Goal: Information Seeking & Learning: Learn about a topic

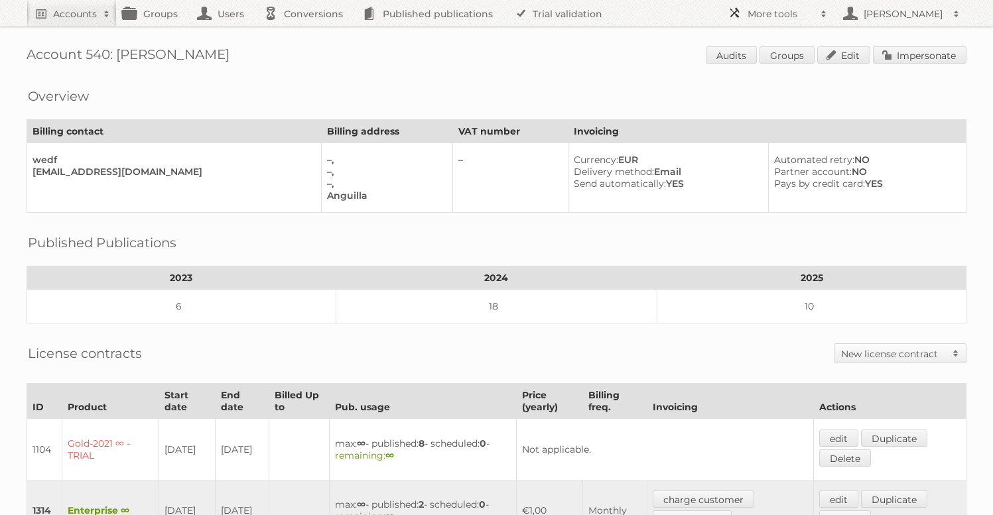
click at [769, 17] on h2 "More tools" at bounding box center [780, 13] width 66 height 13
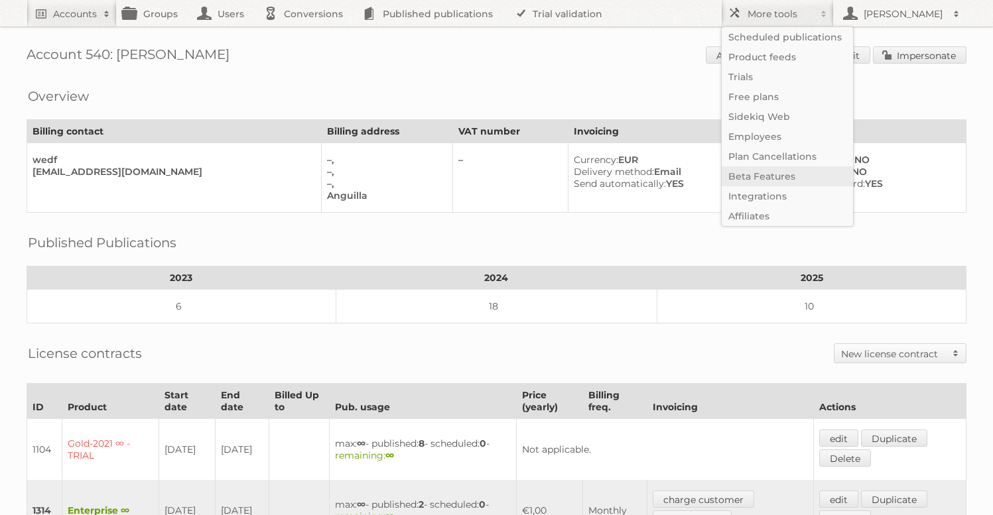
click at [764, 179] on link "Beta Features" at bounding box center [787, 176] width 131 height 20
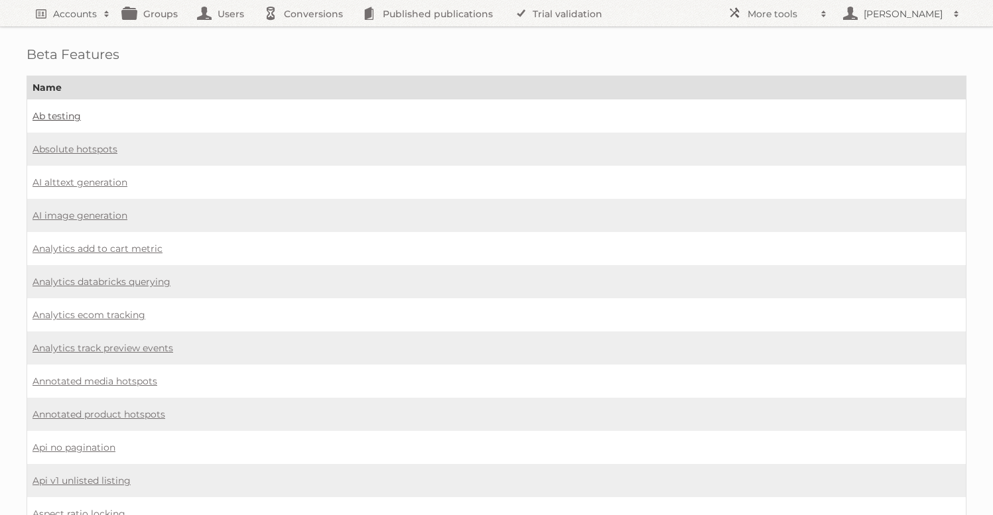
click at [72, 112] on link "Ab testing" at bounding box center [56, 116] width 48 height 12
click at [83, 150] on link "Absolute hotspots" at bounding box center [74, 149] width 85 height 12
click at [68, 182] on link "AI alttext generation" at bounding box center [79, 182] width 95 height 12
click at [87, 182] on link "AI alttext generation" at bounding box center [79, 182] width 95 height 12
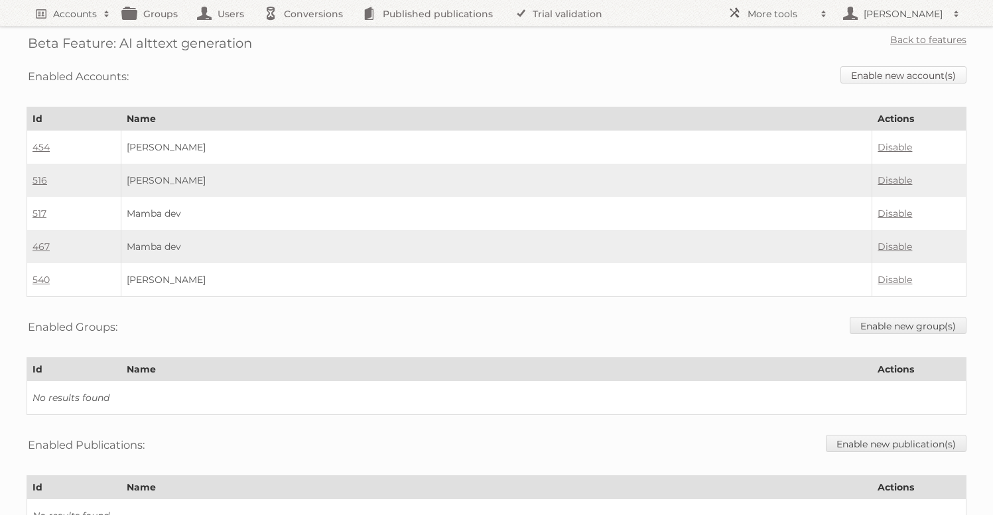
click at [917, 74] on link "Enable new account(s)" at bounding box center [903, 74] width 126 height 17
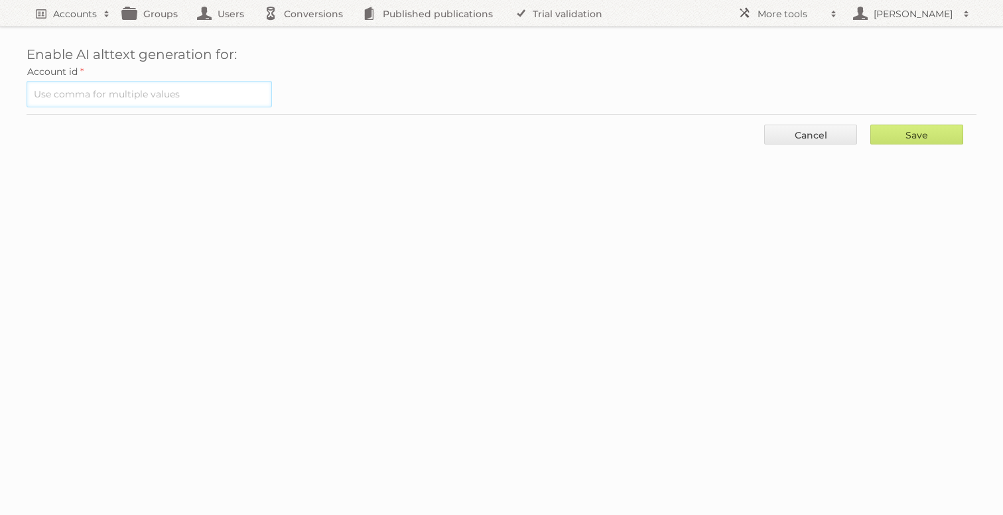
click at [213, 105] on input "text" at bounding box center [149, 94] width 245 height 27
type input "560"
click at [870, 125] on input "Save" at bounding box center [916, 135] width 93 height 20
type input "..."
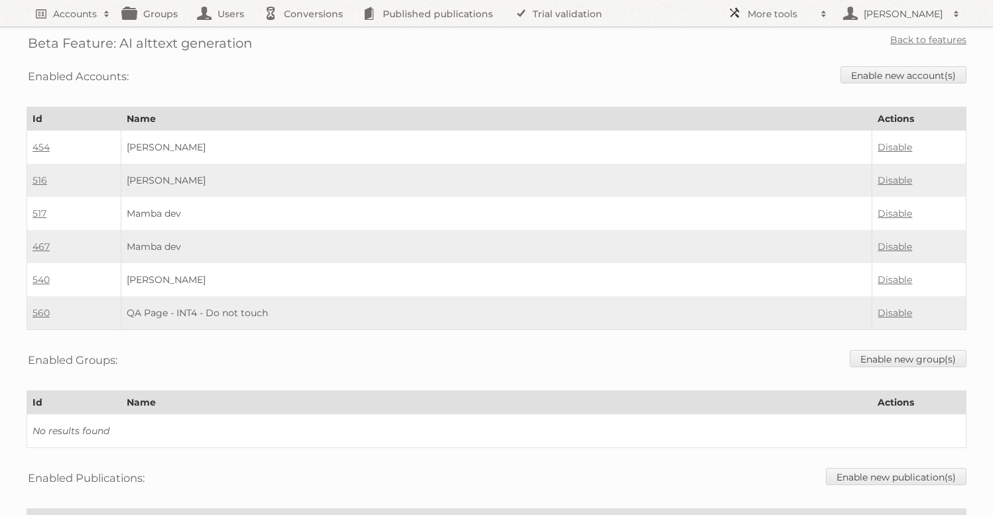
click at [782, 19] on h2 "More tools" at bounding box center [780, 13] width 66 height 13
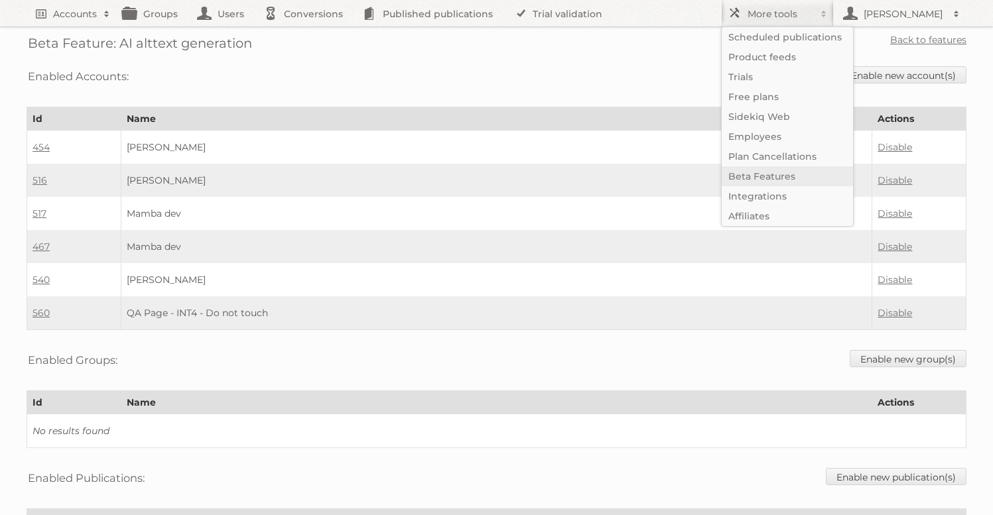
click at [754, 174] on link "Beta Features" at bounding box center [787, 176] width 131 height 20
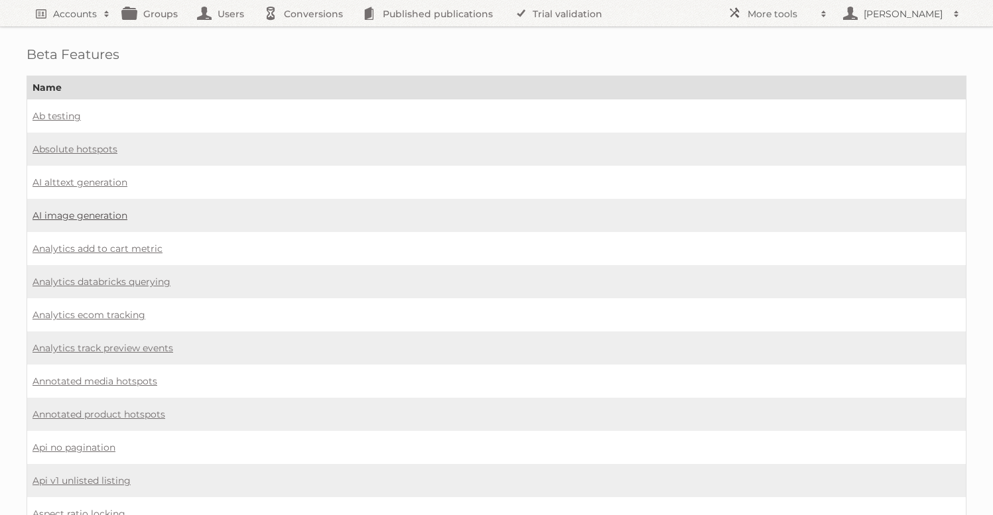
click at [99, 212] on link "AI image generation" at bounding box center [79, 216] width 95 height 12
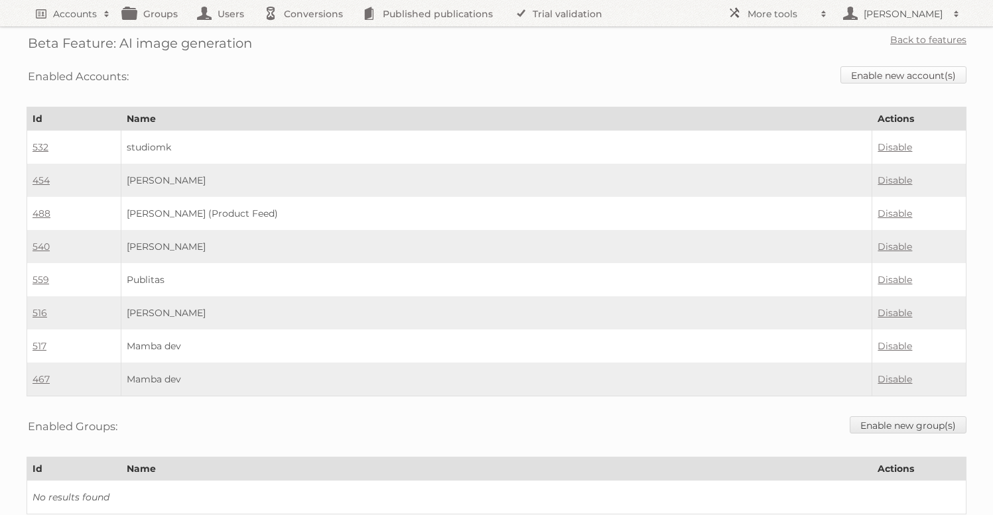
click at [858, 77] on link "Enable new account(s)" at bounding box center [903, 74] width 126 height 17
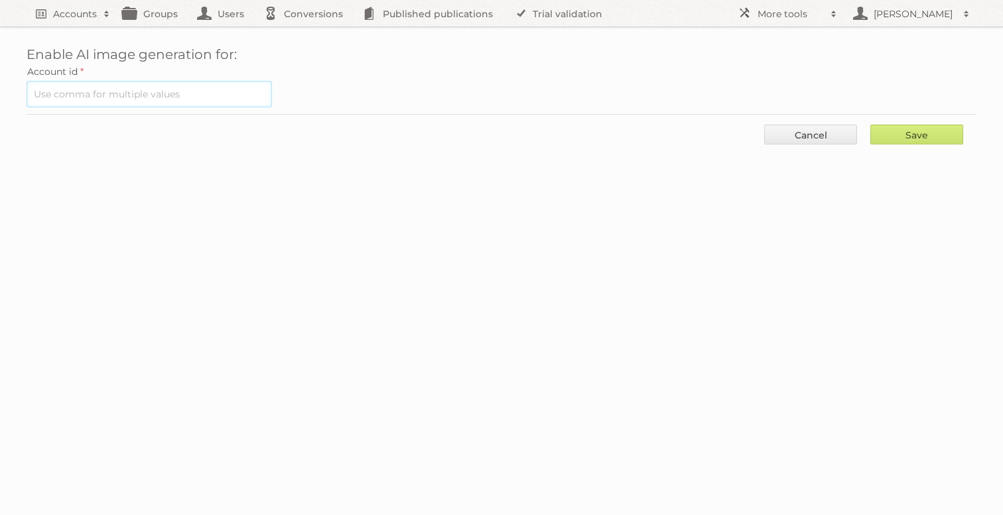
click at [206, 97] on input "text" at bounding box center [149, 94] width 245 height 27
type input "560"
click at [870, 125] on input "Save" at bounding box center [916, 135] width 93 height 20
type input "..."
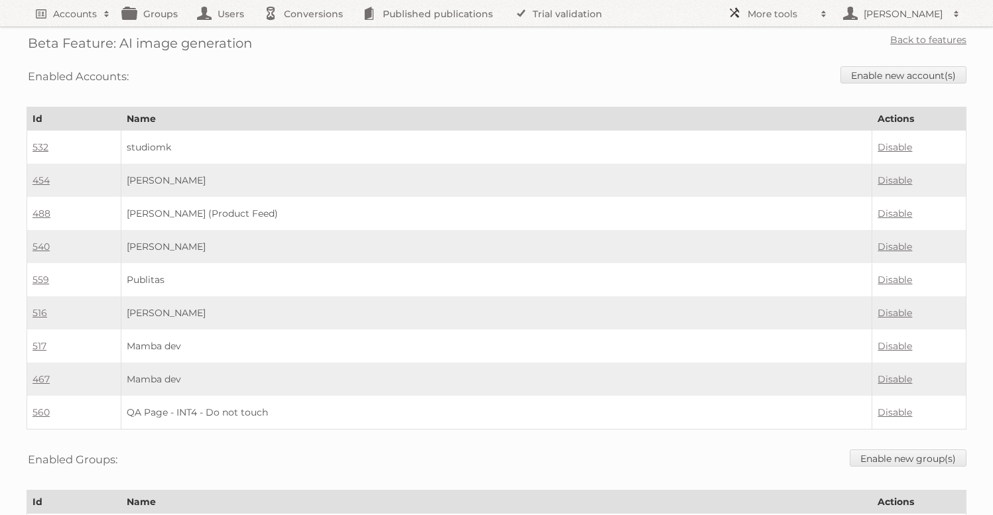
click at [761, 10] on h2 "More tools" at bounding box center [780, 13] width 66 height 13
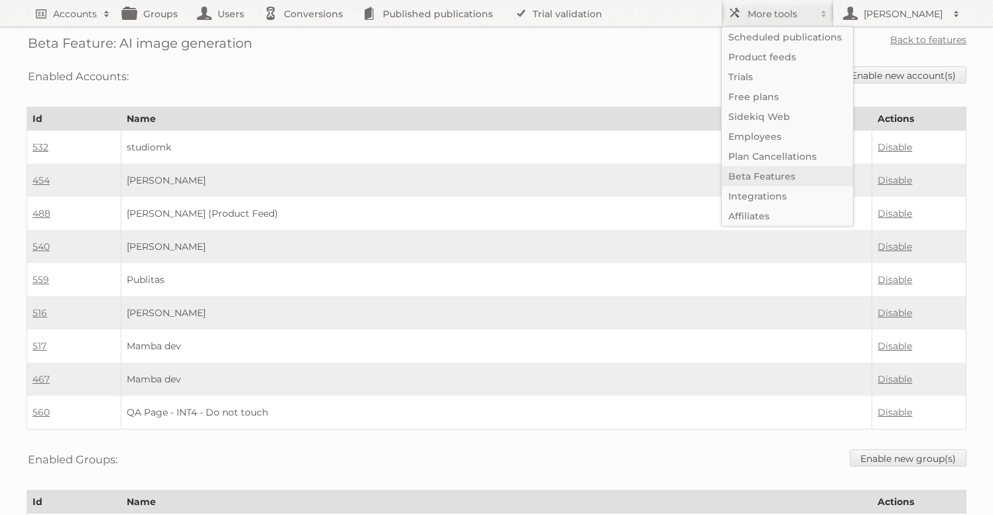
click at [743, 185] on link "Beta Features" at bounding box center [787, 176] width 131 height 20
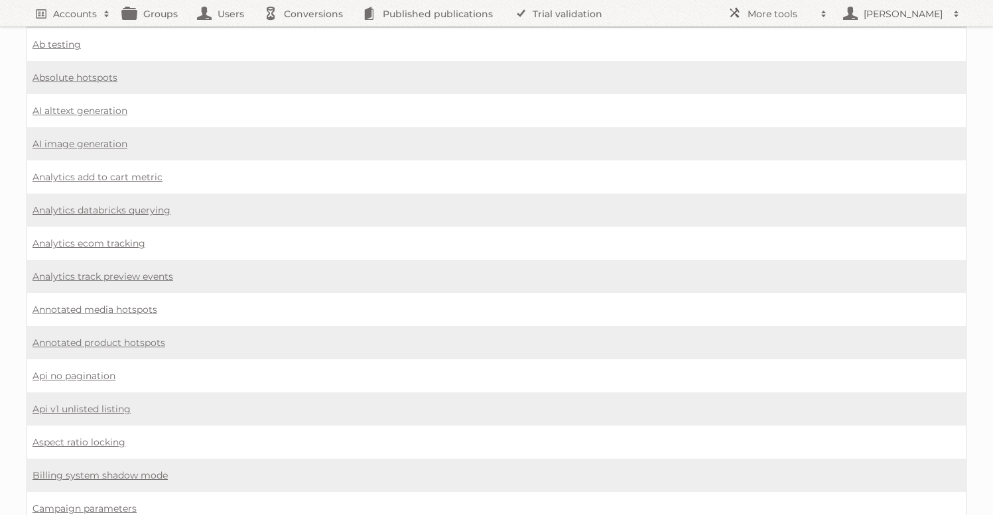
scroll to position [76, 0]
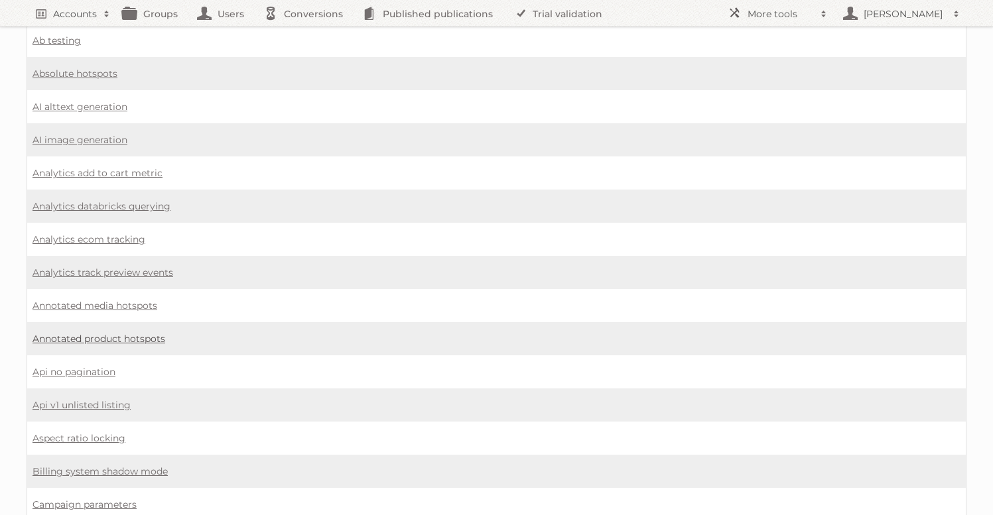
click at [123, 333] on link "Annotated product hotspots" at bounding box center [98, 339] width 133 height 12
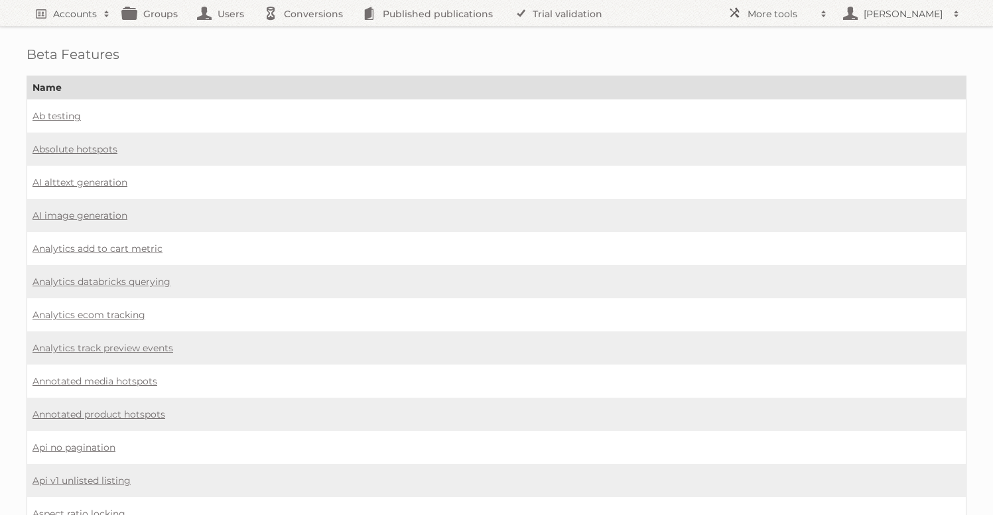
scroll to position [76, 0]
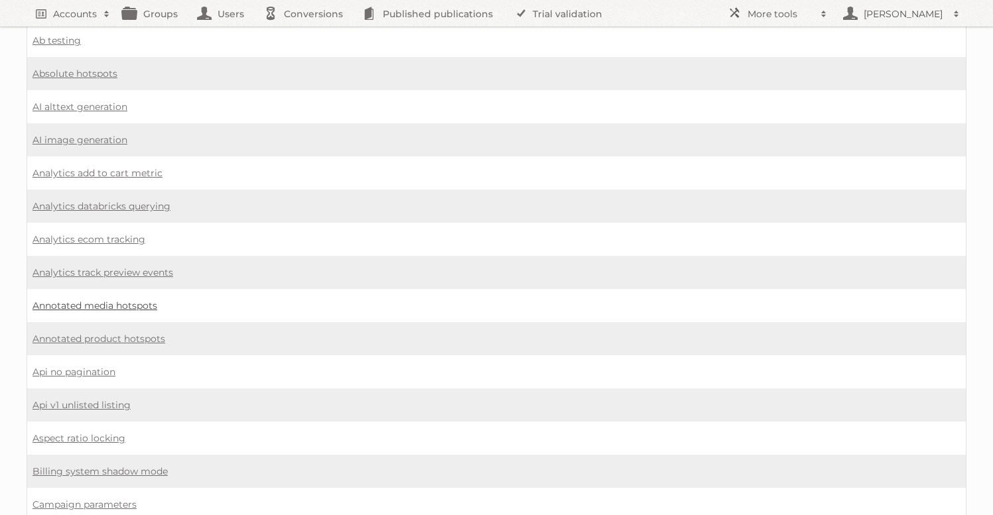
click at [106, 300] on link "Annotated media hotspots" at bounding box center [94, 306] width 125 height 12
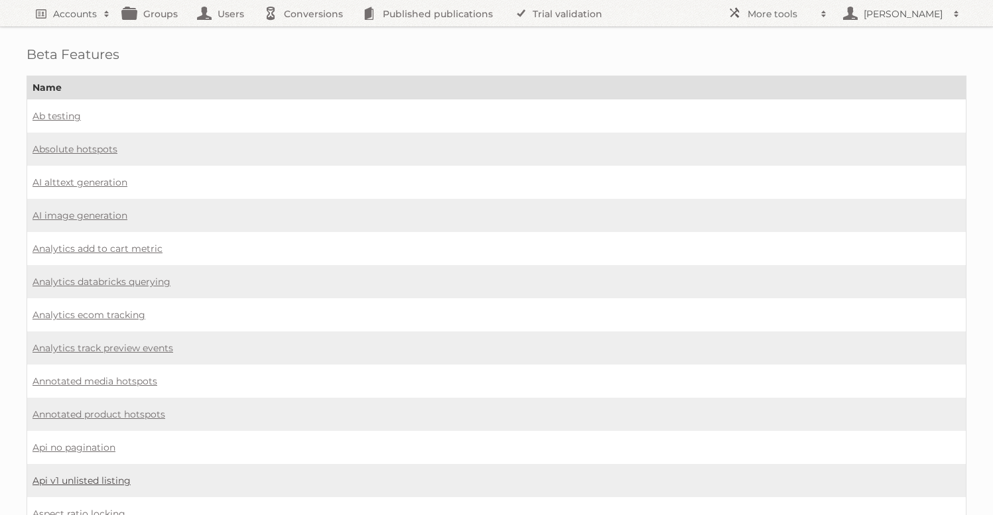
scroll to position [76, 0]
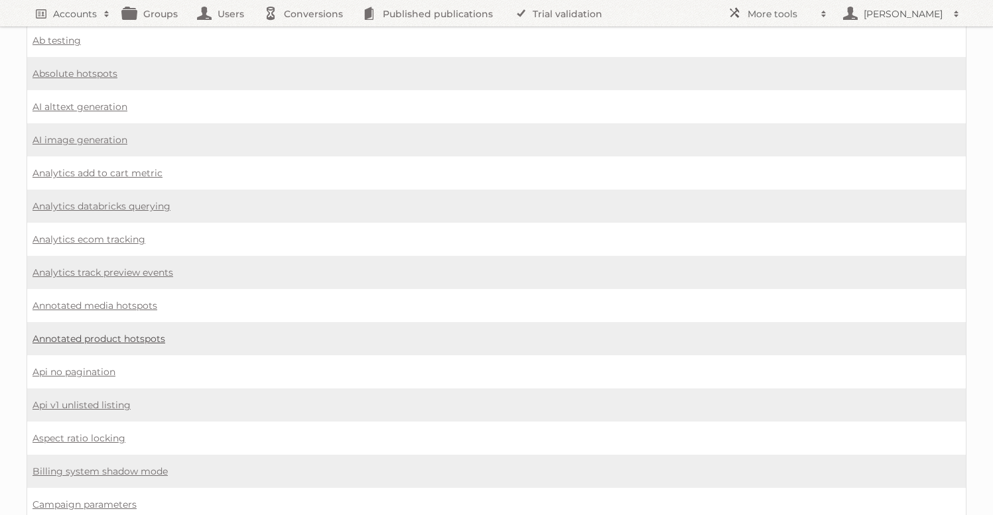
click at [105, 334] on link "Annotated product hotspots" at bounding box center [98, 339] width 133 height 12
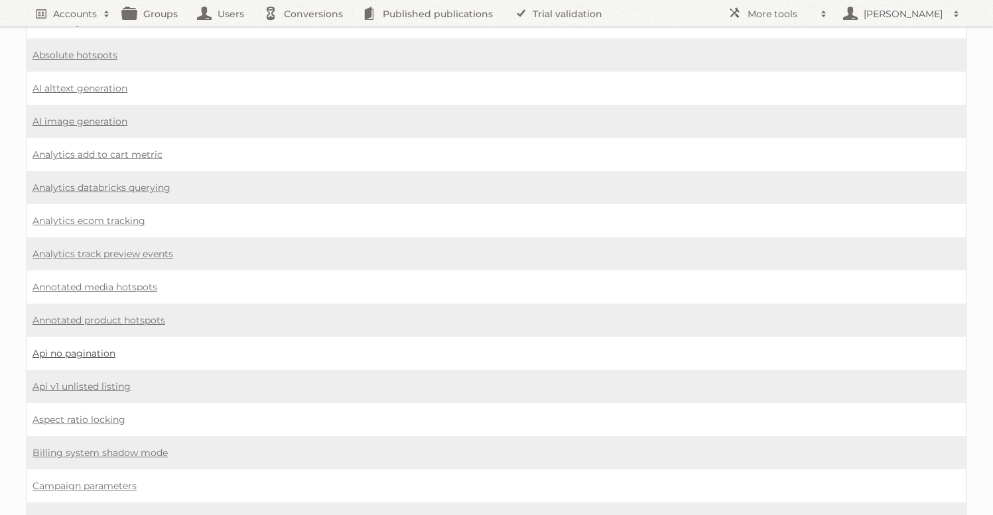
scroll to position [95, 0]
drag, startPoint x: 83, startPoint y: 343, endPoint x: 208, endPoint y: 340, distance: 124.7
click at [83, 347] on link "Api no pagination" at bounding box center [73, 353] width 83 height 12
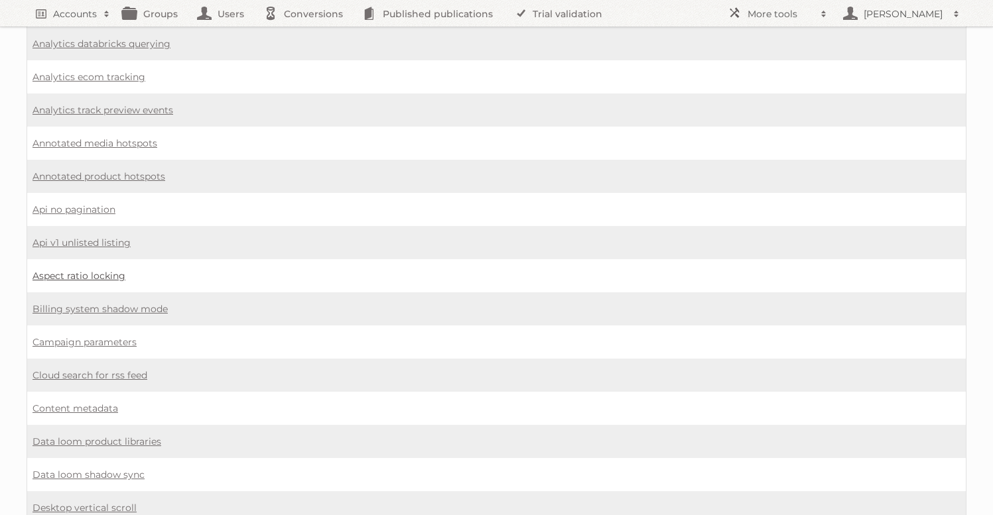
click at [92, 272] on link "Aspect ratio locking" at bounding box center [78, 276] width 93 height 12
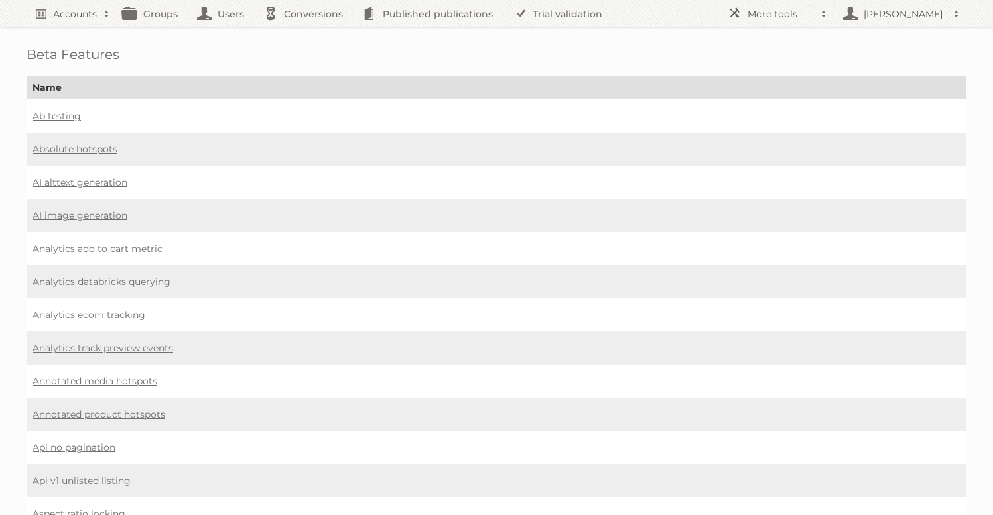
scroll to position [238, 0]
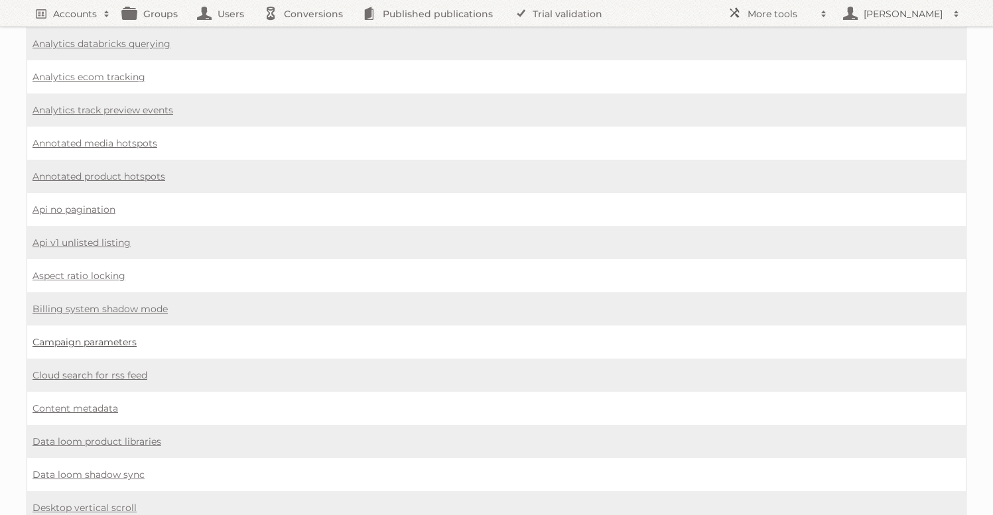
click at [115, 336] on link "Campaign parameters" at bounding box center [84, 342] width 104 height 12
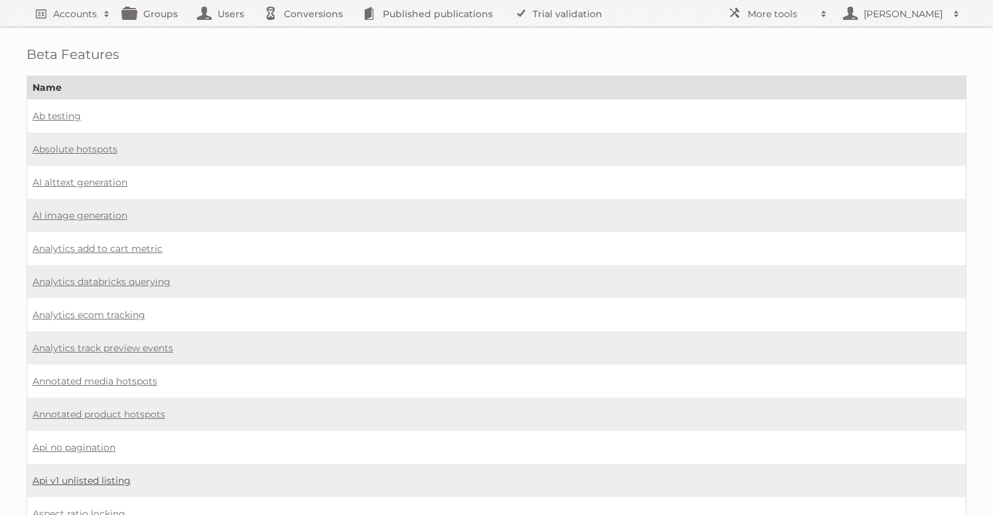
scroll to position [238, 0]
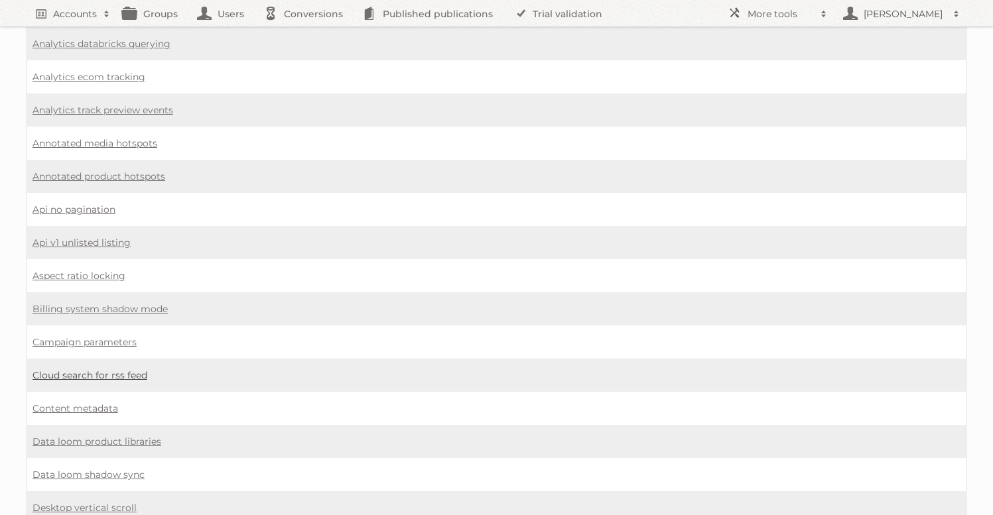
click at [116, 369] on link "Cloud search for rss feed" at bounding box center [89, 375] width 115 height 12
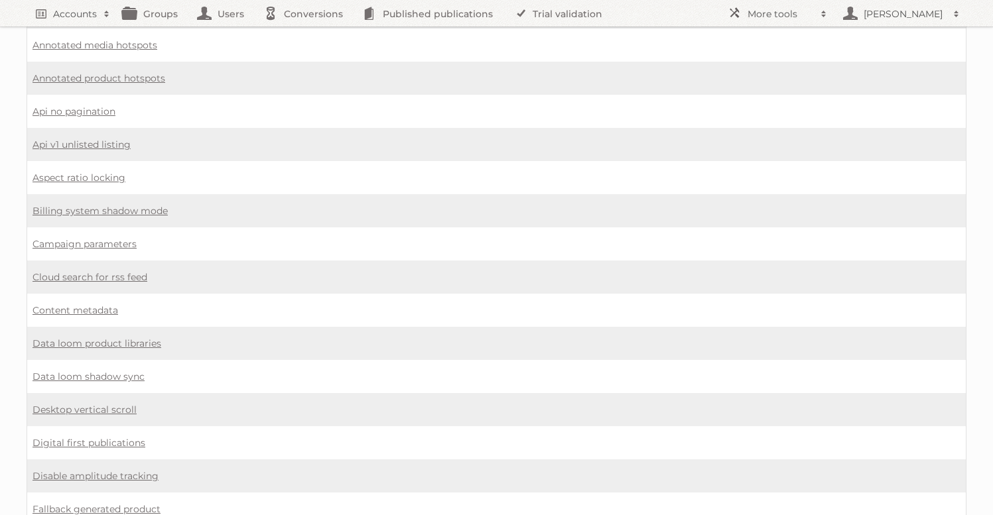
scroll to position [377, 0]
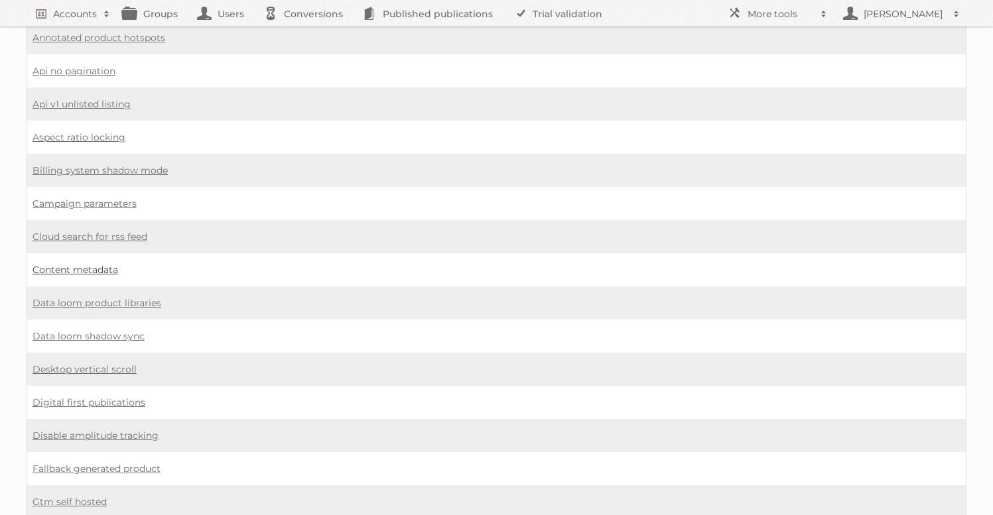
click at [80, 264] on link "Content metadata" at bounding box center [75, 270] width 86 height 12
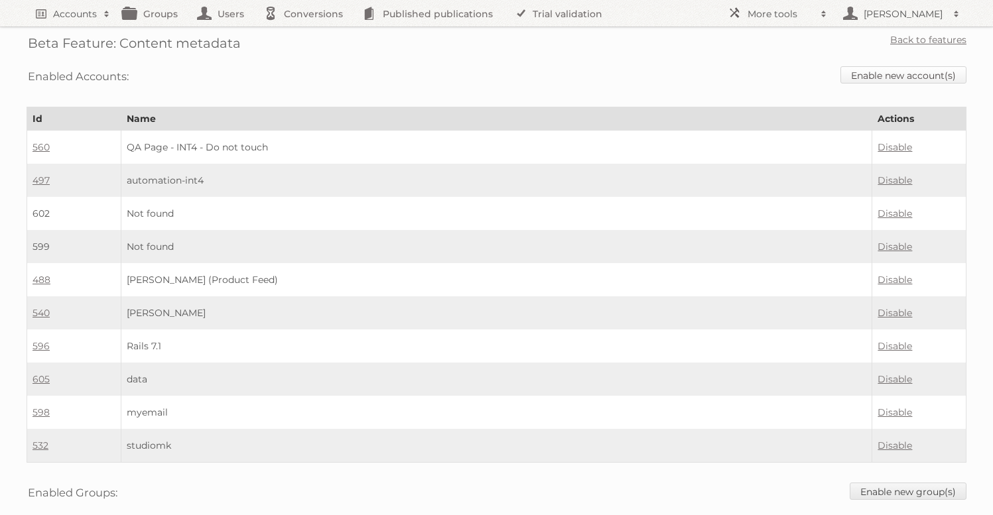
click at [923, 72] on link "Enable new account(s)" at bounding box center [903, 74] width 126 height 17
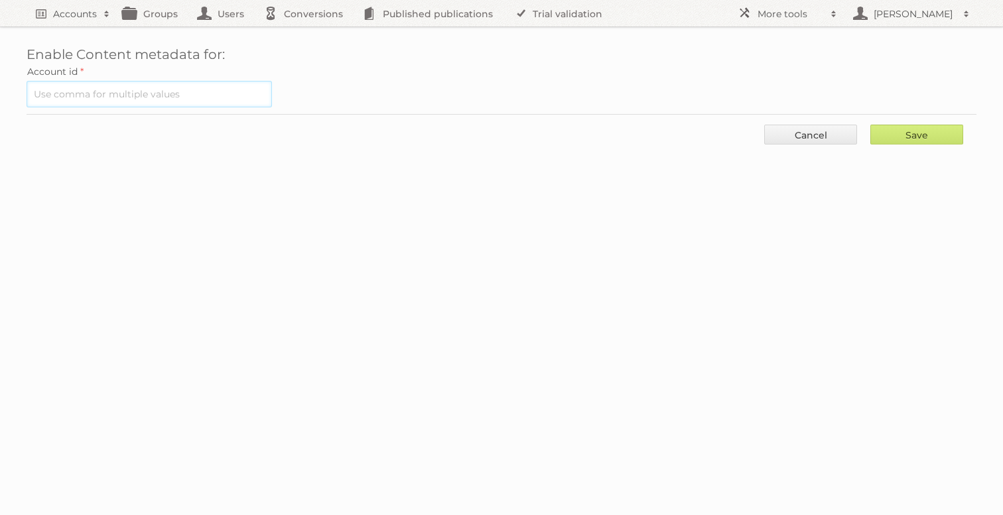
click at [190, 90] on input "text" at bounding box center [149, 94] width 245 height 27
type input "560"
click at [870, 125] on input "Save" at bounding box center [916, 135] width 93 height 20
type input "..."
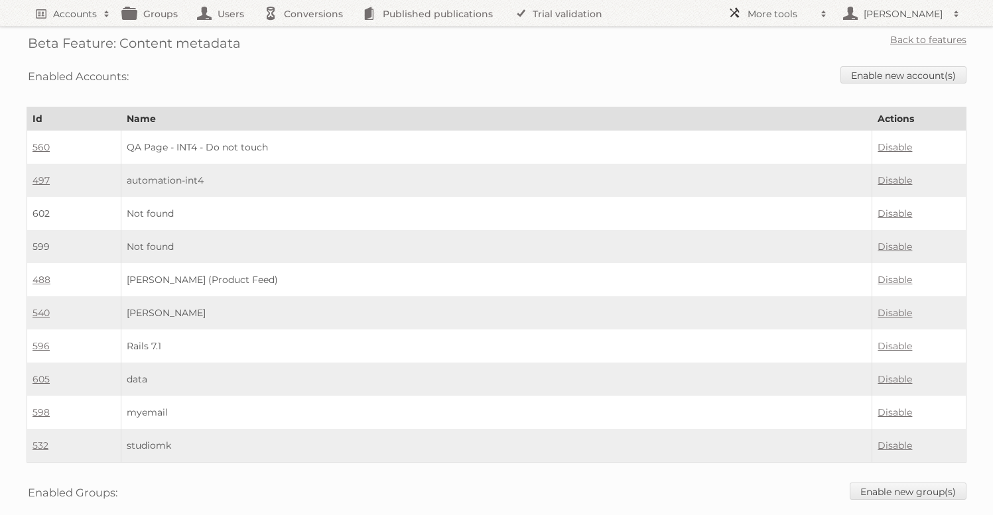
click at [789, 16] on h2 "More tools" at bounding box center [780, 13] width 66 height 13
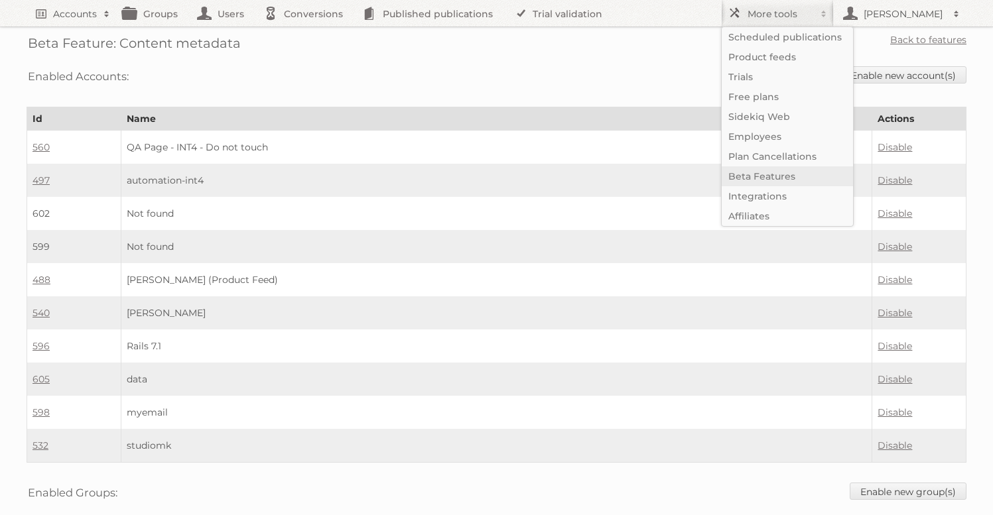
click at [764, 172] on link "Beta Features" at bounding box center [787, 176] width 131 height 20
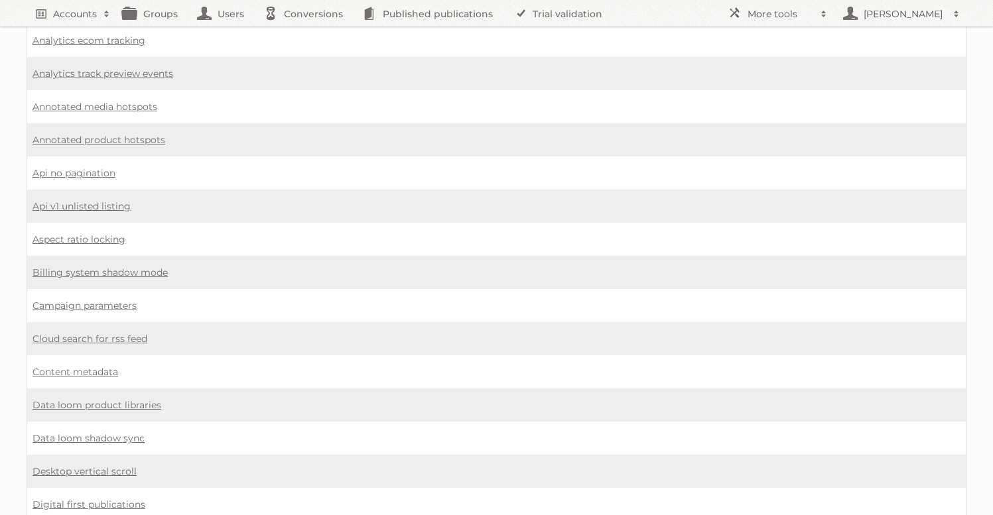
scroll to position [277, 0]
click at [99, 397] on link "Data loom product libraries" at bounding box center [96, 403] width 129 height 12
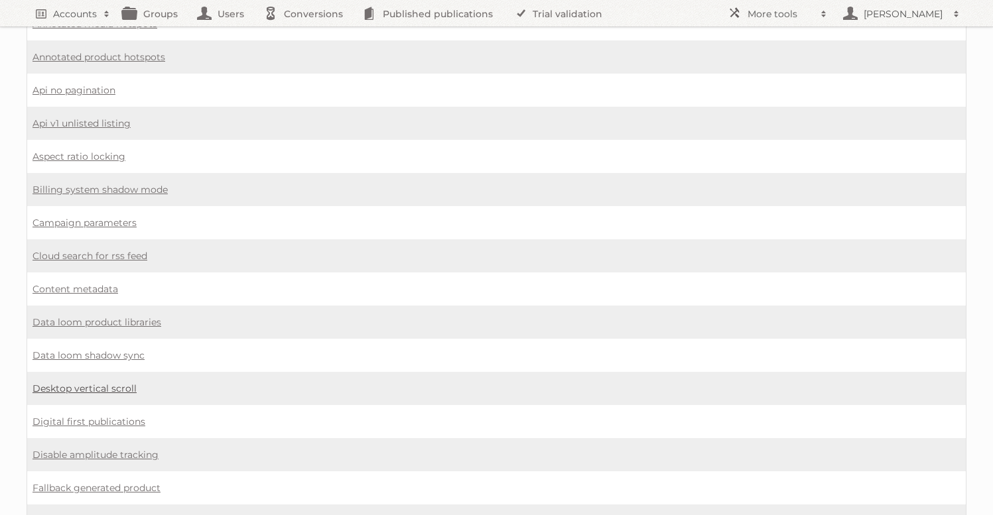
scroll to position [373, 0]
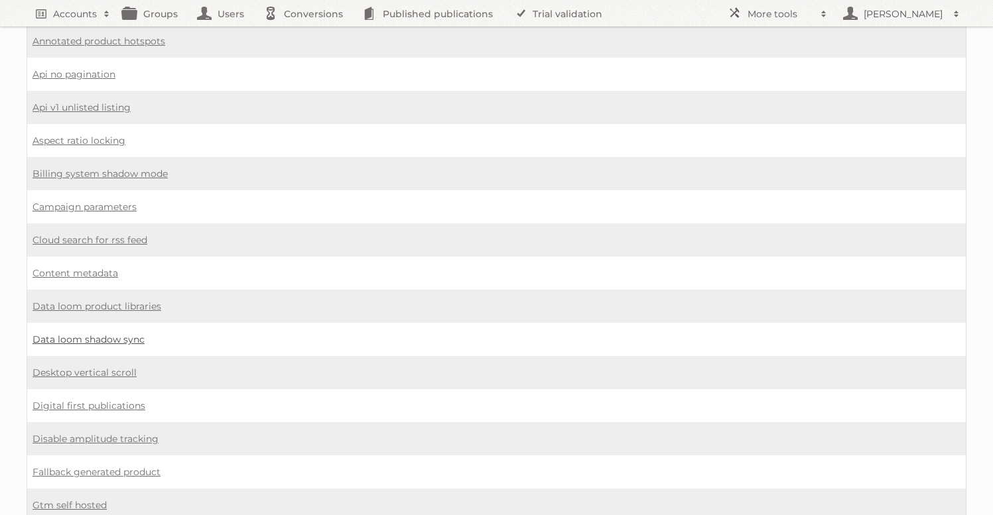
click at [114, 334] on link "Data loom shadow sync" at bounding box center [88, 340] width 112 height 12
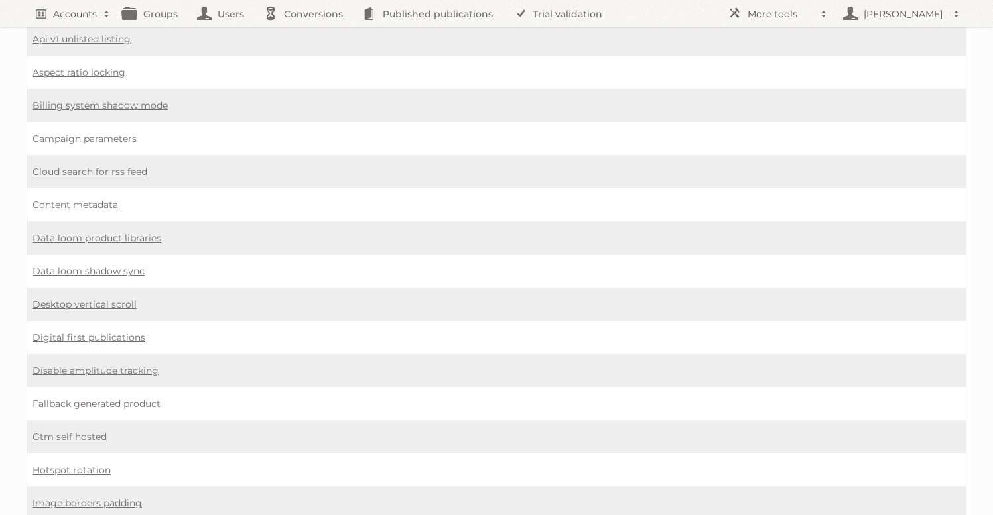
scroll to position [444, 0]
click at [104, 329] on link "Digital first publications" at bounding box center [88, 335] width 113 height 12
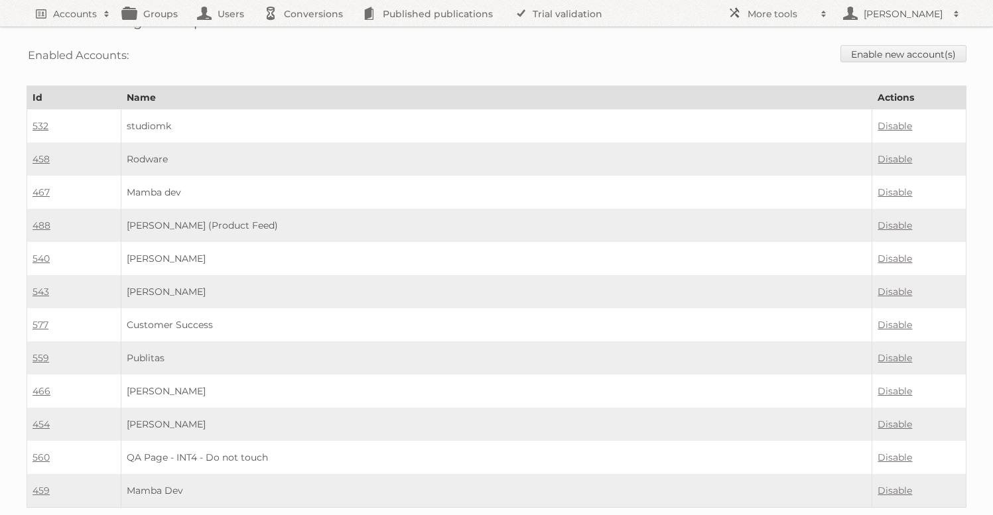
scroll to position [225, 0]
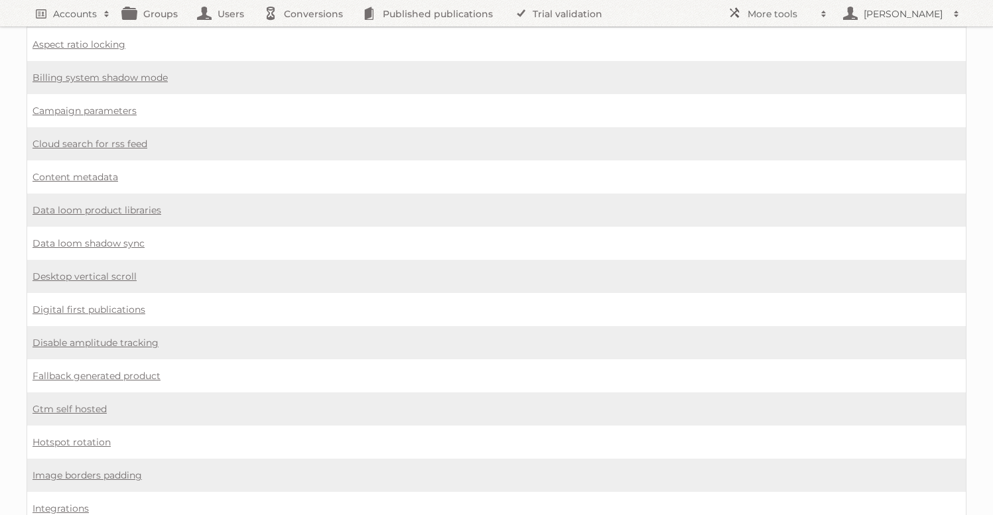
scroll to position [472, 0]
click at [129, 367] on link "Fallback generated product" at bounding box center [96, 373] width 128 height 12
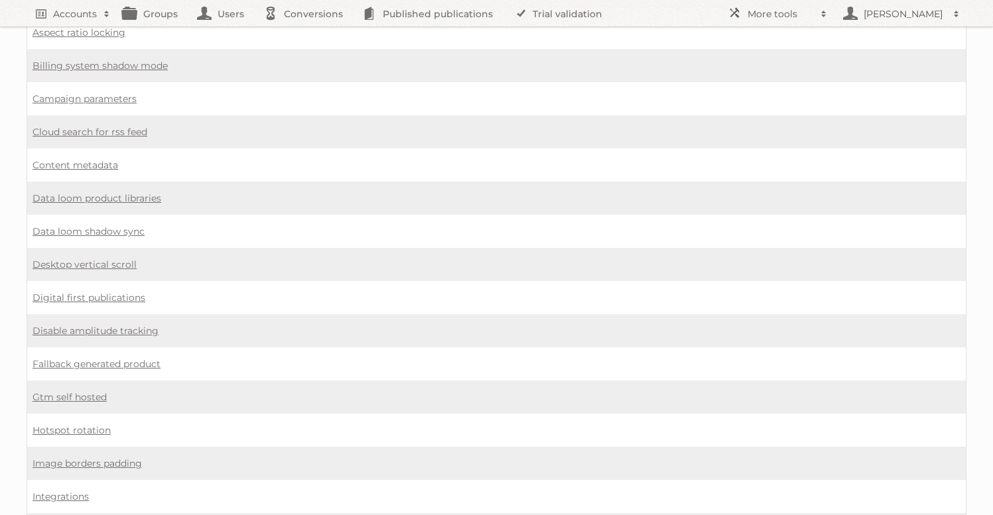
scroll to position [496, 0]
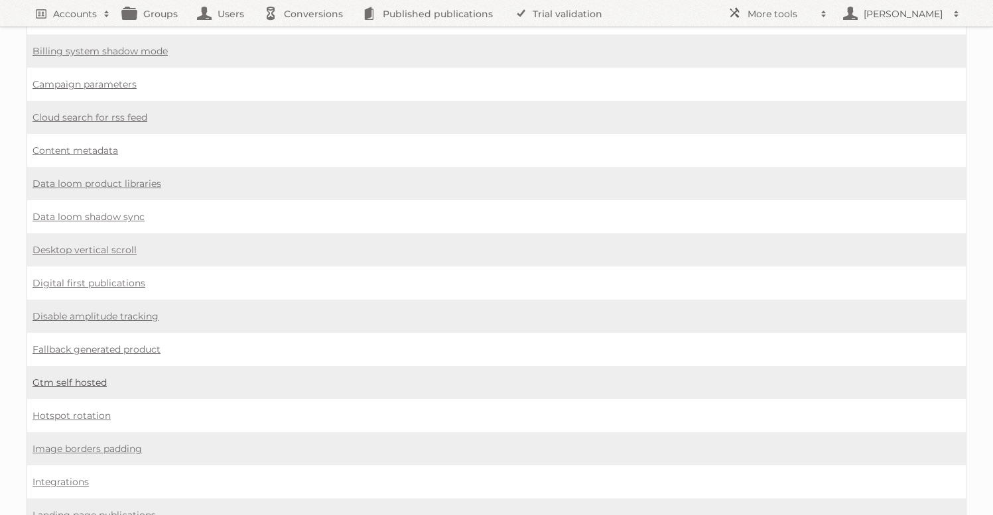
click at [92, 377] on link "Gtm self hosted" at bounding box center [69, 383] width 74 height 12
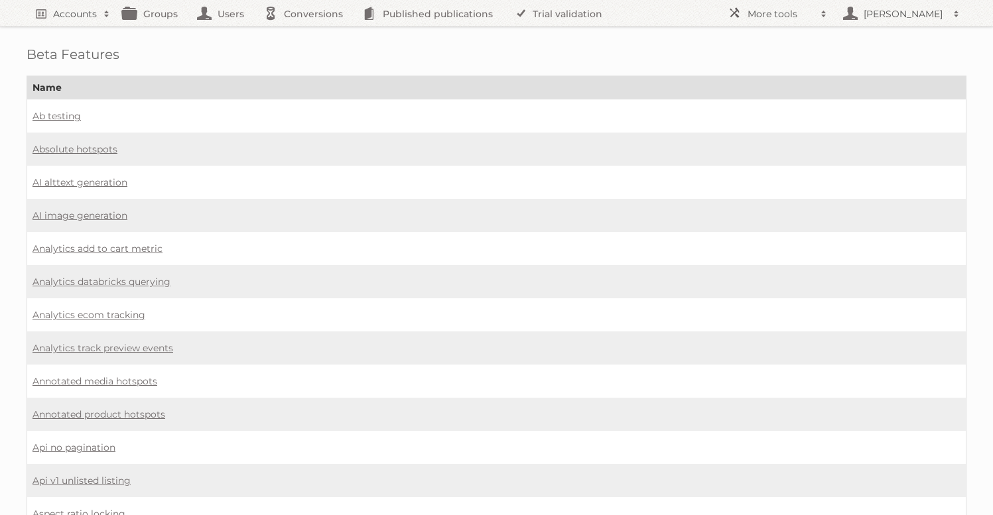
scroll to position [496, 0]
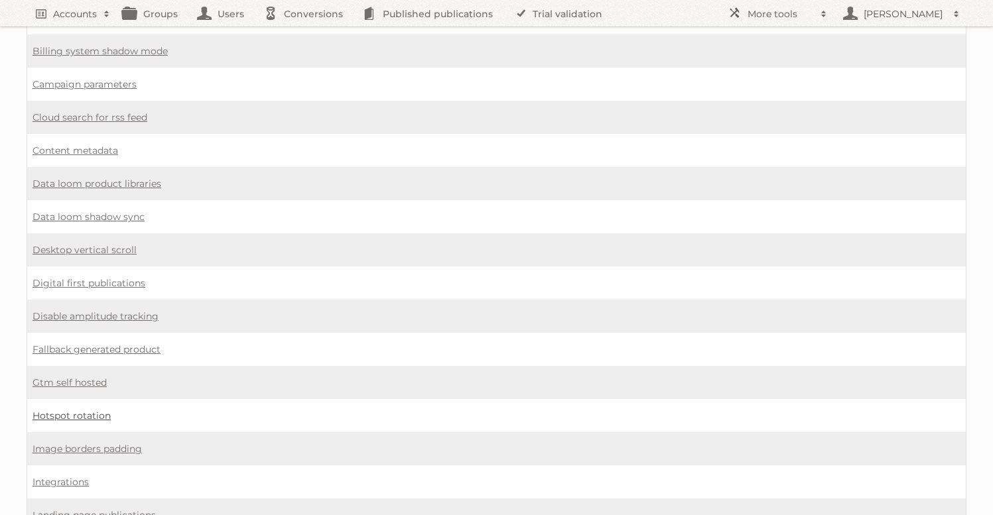
click at [91, 410] on link "Hotspot rotation" at bounding box center [71, 416] width 78 height 12
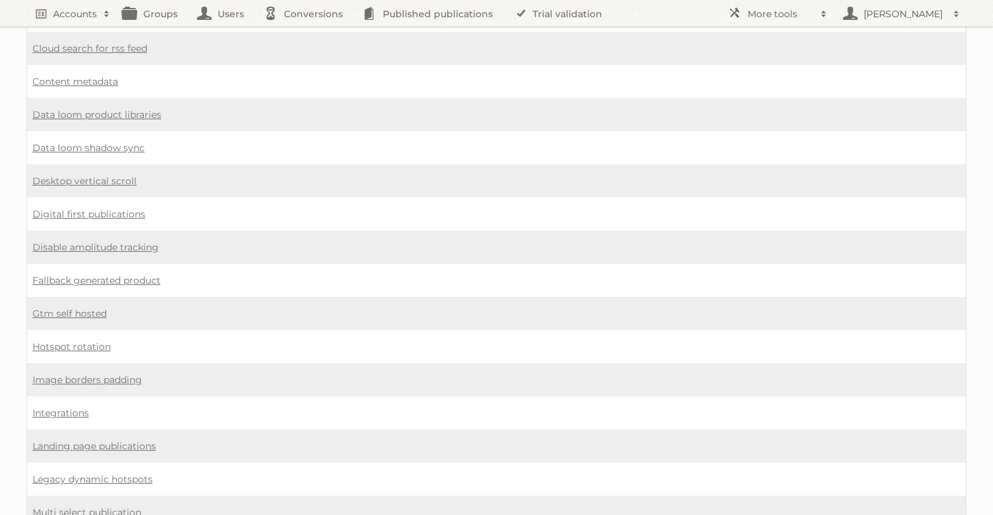
scroll to position [672, 0]
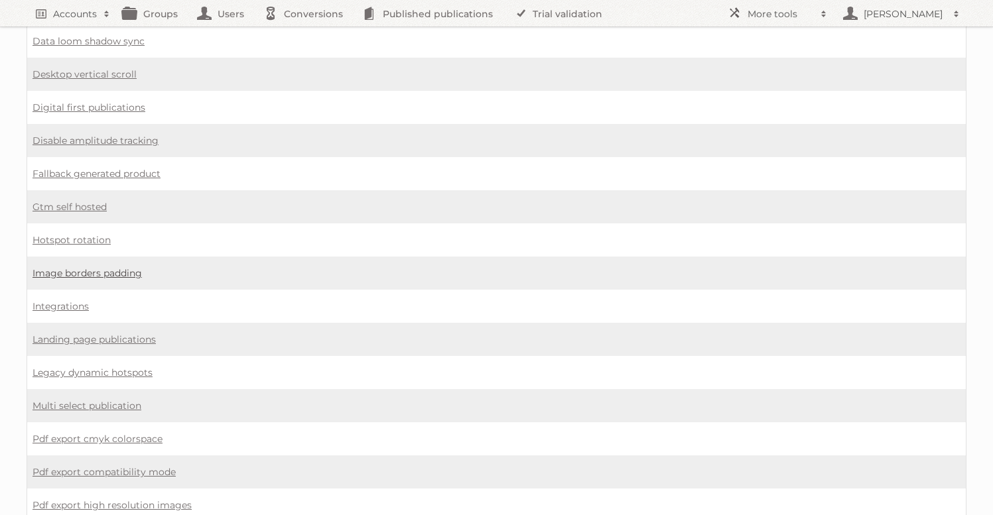
click at [101, 267] on link "Image borders padding" at bounding box center [86, 273] width 109 height 12
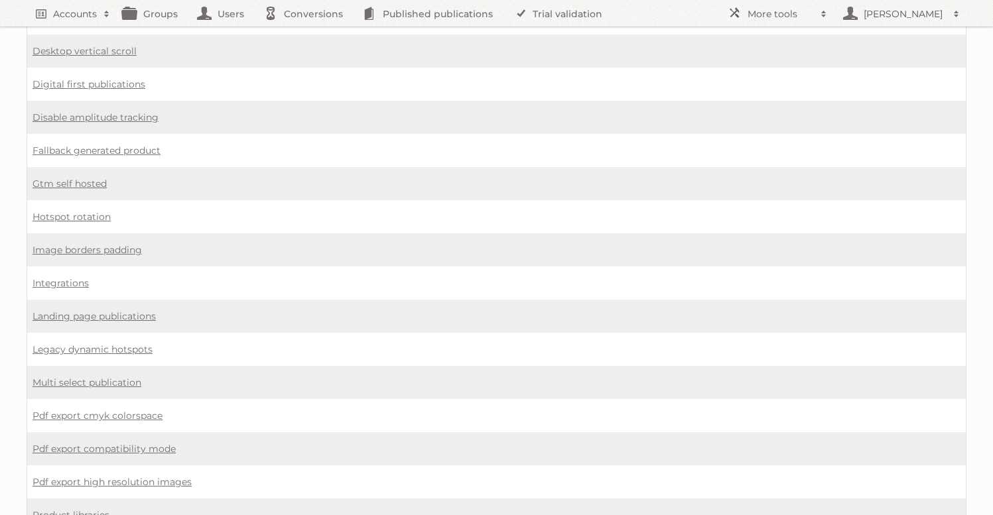
scroll to position [698, 0]
click at [119, 374] on link "Multi select publication" at bounding box center [86, 380] width 109 height 12
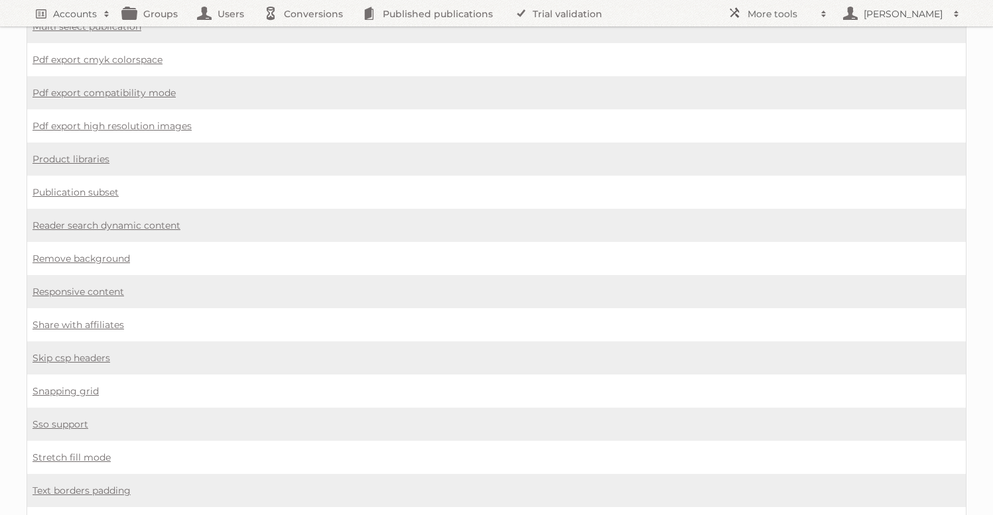
scroll to position [1092, 0]
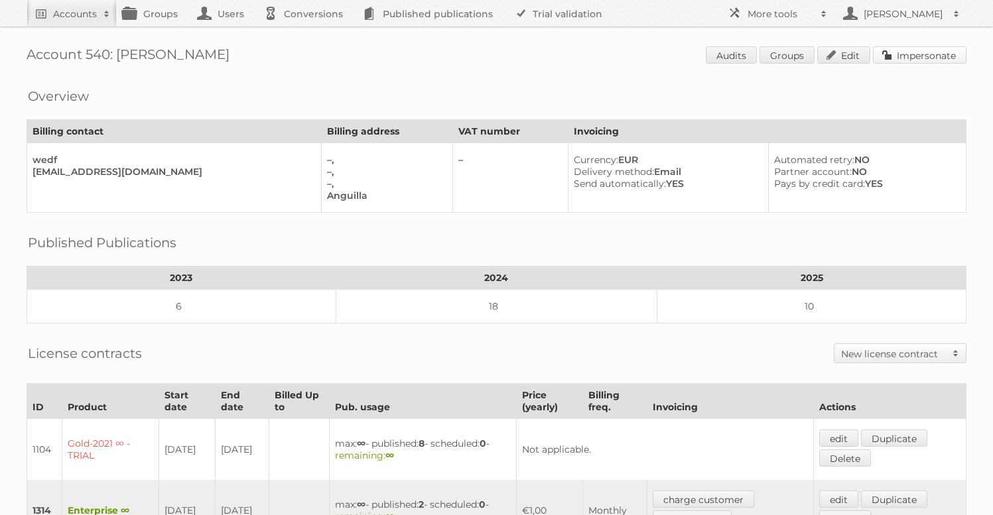
click at [903, 63] on link "Impersonate" at bounding box center [920, 54] width 94 height 17
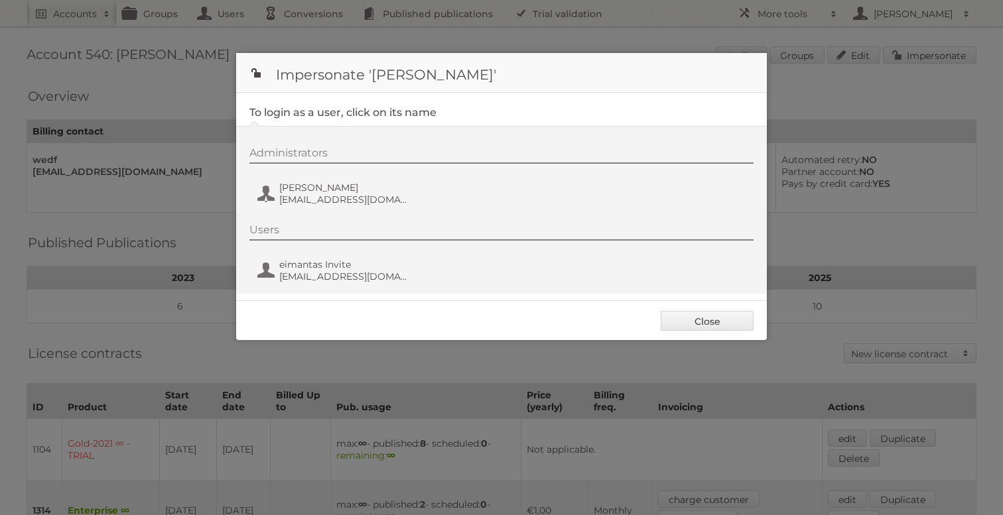
click at [341, 180] on div "Administrators Eimantas Ramunis eimantas@publitas.com" at bounding box center [507, 179] width 517 height 64
click at [343, 187] on span "[PERSON_NAME]" at bounding box center [343, 188] width 129 height 12
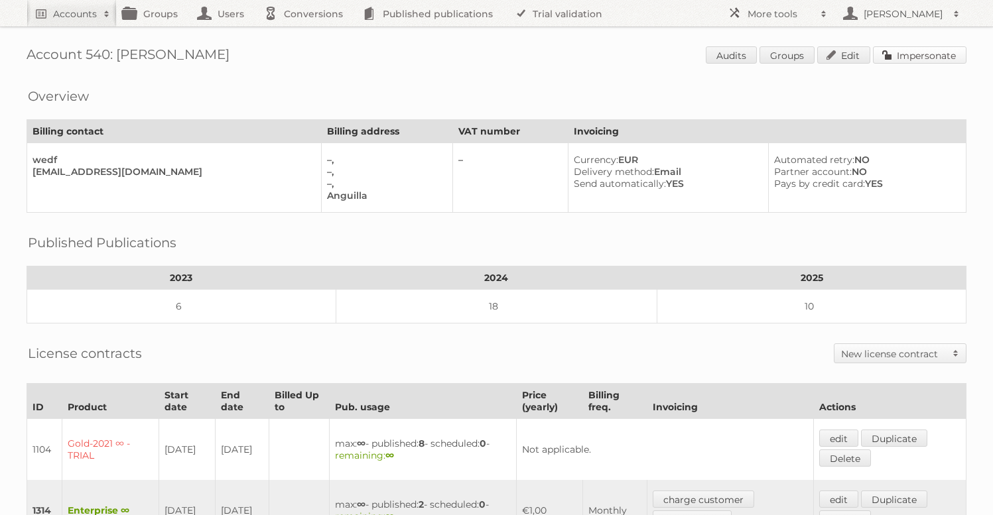
click at [919, 63] on link "Impersonate" at bounding box center [920, 54] width 94 height 17
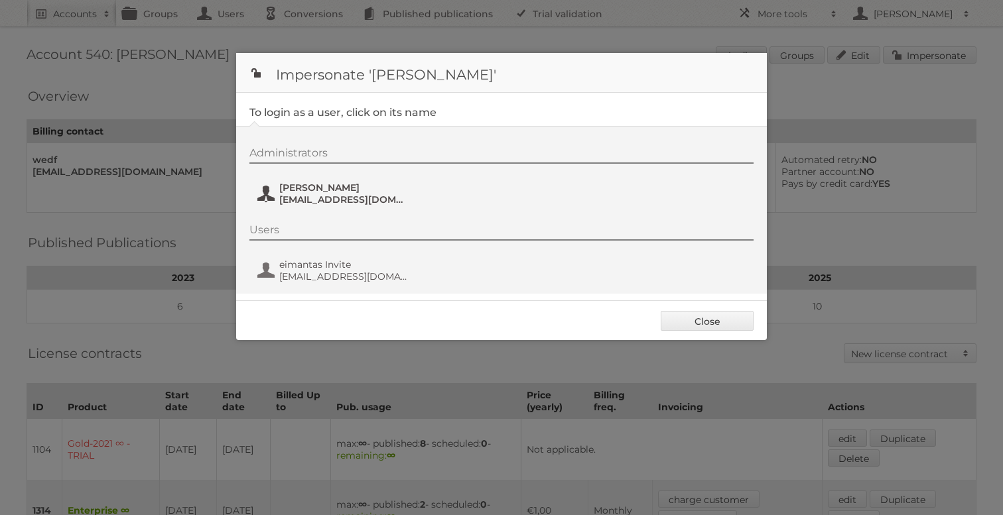
click at [310, 194] on span "[EMAIL_ADDRESS][DOMAIN_NAME]" at bounding box center [343, 200] width 129 height 12
